Goal: Task Accomplishment & Management: Manage account settings

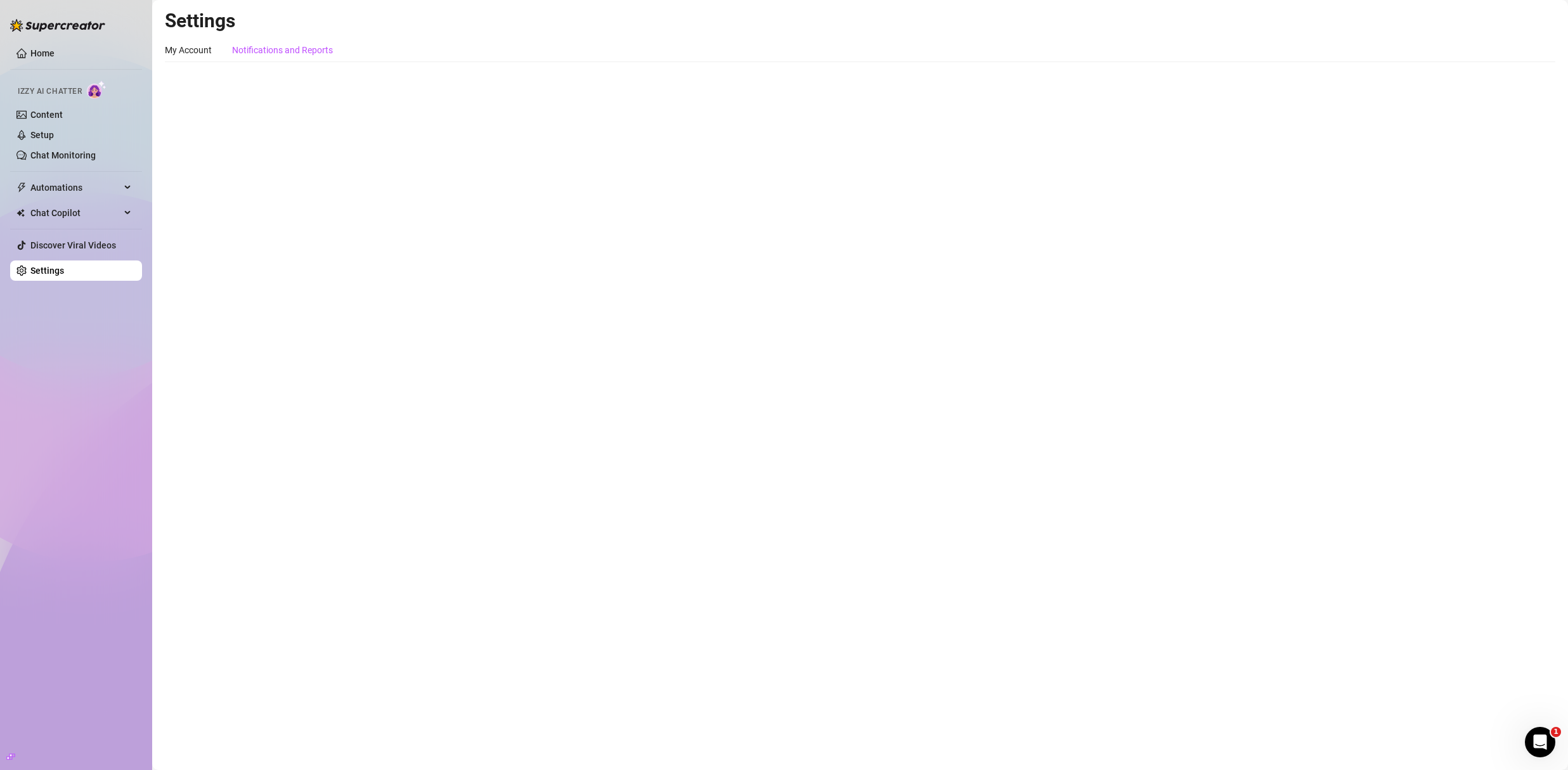
click at [280, 53] on div "Notifications and Reports" at bounding box center [282, 50] width 101 height 14
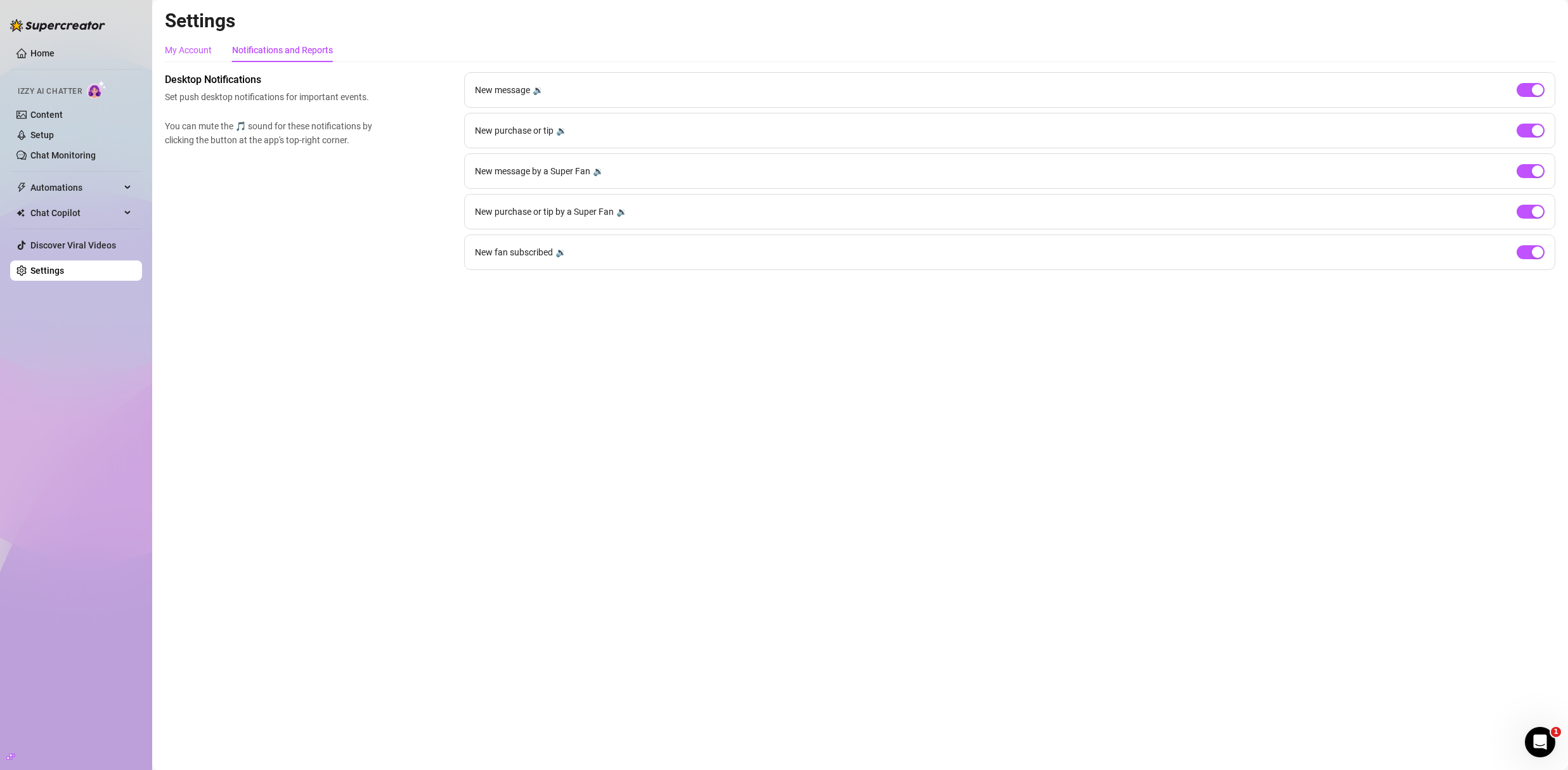
click at [193, 52] on div "My Account" at bounding box center [188, 50] width 47 height 14
